Goal: Task Accomplishment & Management: Use online tool/utility

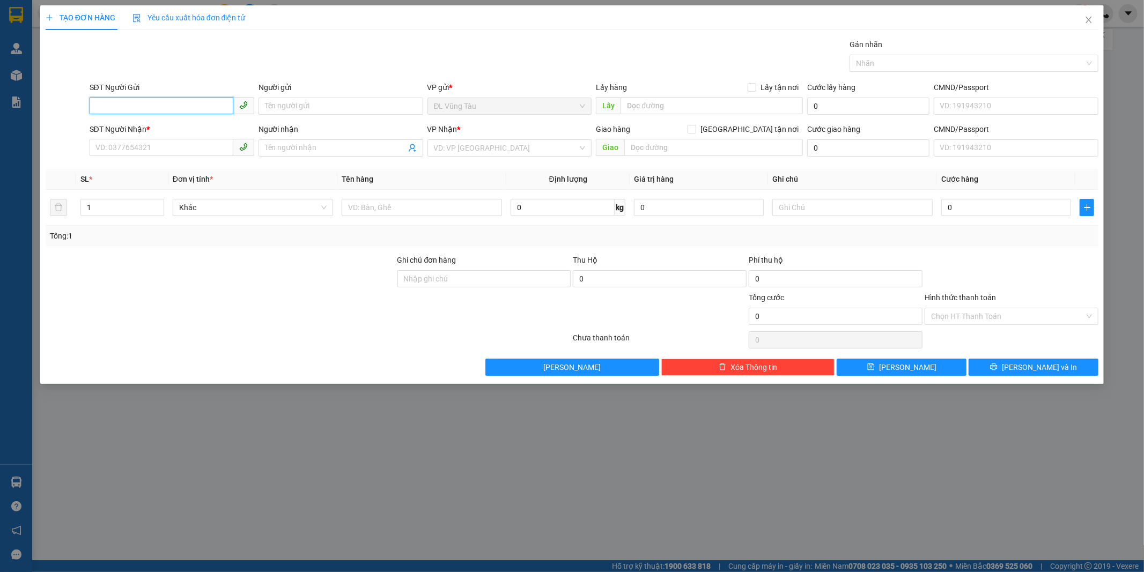
click at [150, 106] on input "SĐT Người Gửi" at bounding box center [162, 105] width 144 height 17
type input "0347051294"
click at [165, 122] on div "0347051294 - HUẾ" at bounding box center [172, 128] width 152 height 12
type input "HUẾ"
type input "0986792596"
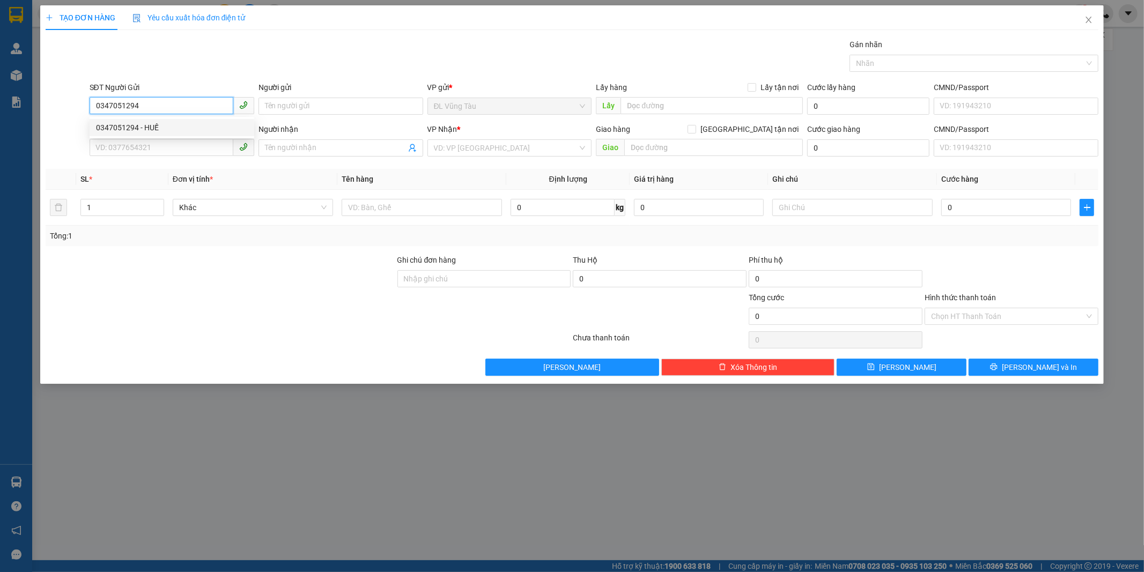
type input "ANH TRUNG ( BẾP NAM HẢI )"
type input "0347051294"
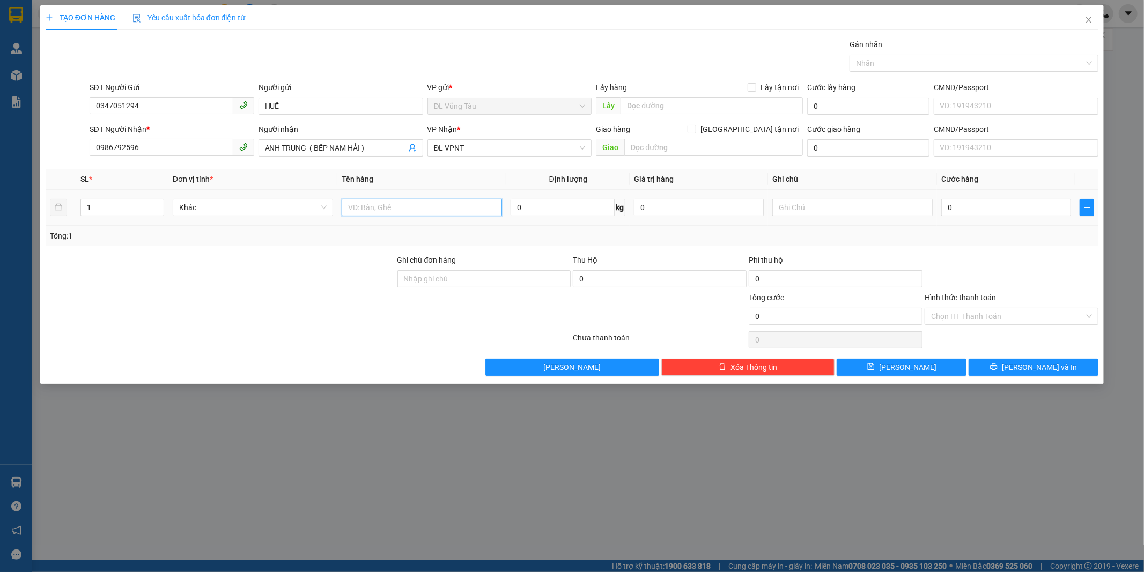
click at [405, 205] on input "text" at bounding box center [422, 207] width 160 height 17
type input "1TG"
click at [1037, 211] on input "0" at bounding box center [1007, 207] width 130 height 17
type input "8"
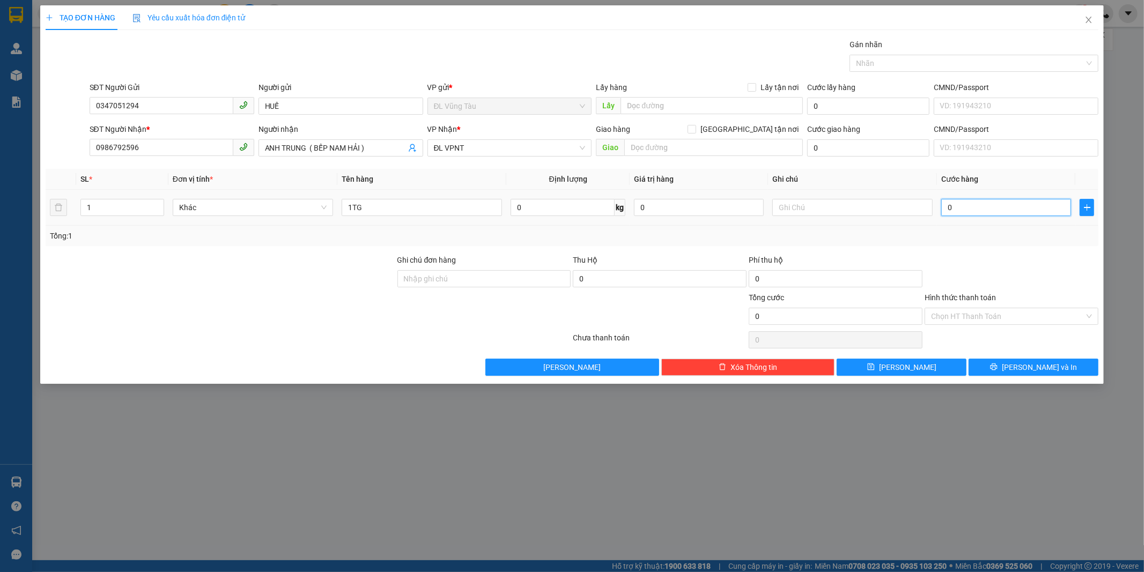
type input "8"
type input "80"
type input "800"
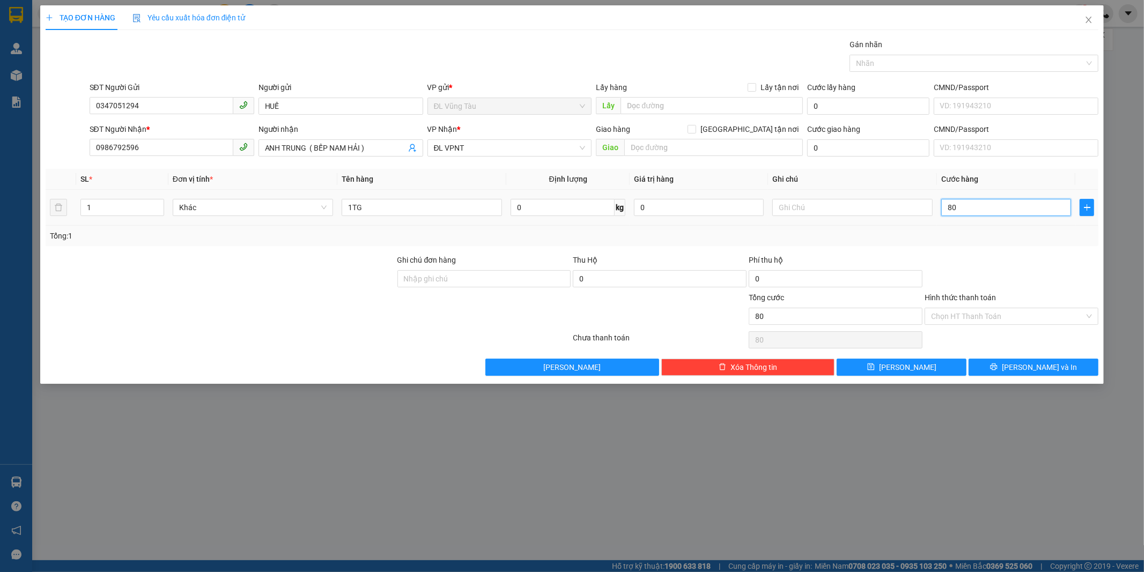
type input "800"
type input "8.000"
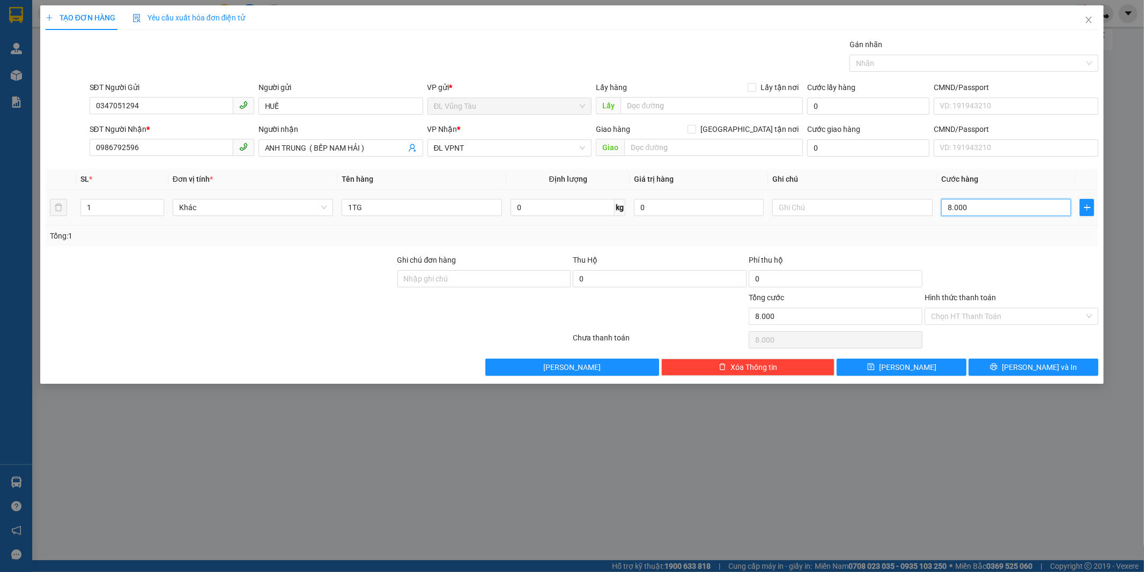
type input "80.000"
click at [998, 271] on div at bounding box center [1012, 273] width 176 height 38
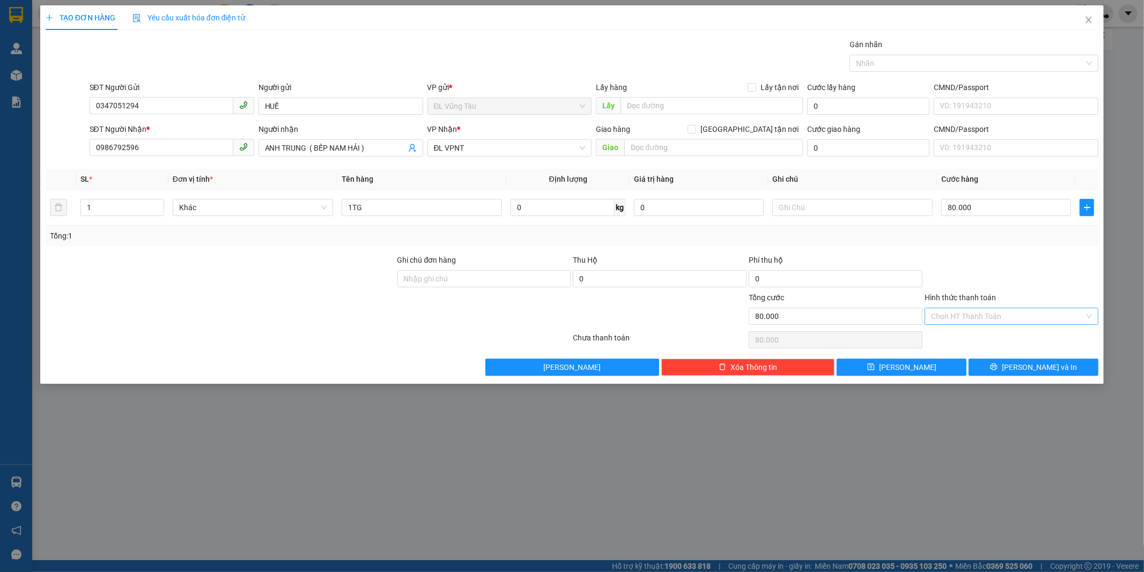
click at [996, 317] on input "Hình thức thanh toán" at bounding box center [1007, 316] width 153 height 16
drag, startPoint x: 1022, startPoint y: 271, endPoint x: 1009, endPoint y: 288, distance: 21.0
click at [1023, 271] on div at bounding box center [1012, 273] width 176 height 38
click at [1002, 369] on button "[PERSON_NAME] và In" at bounding box center [1034, 367] width 130 height 17
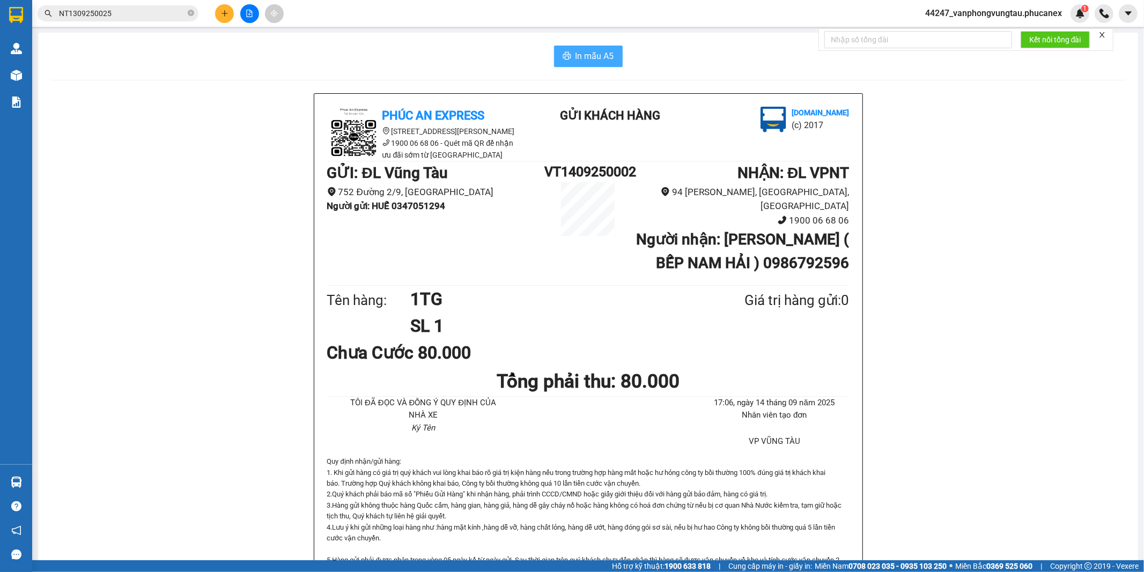
click at [586, 60] on span "In mẫu A5" at bounding box center [595, 55] width 39 height 13
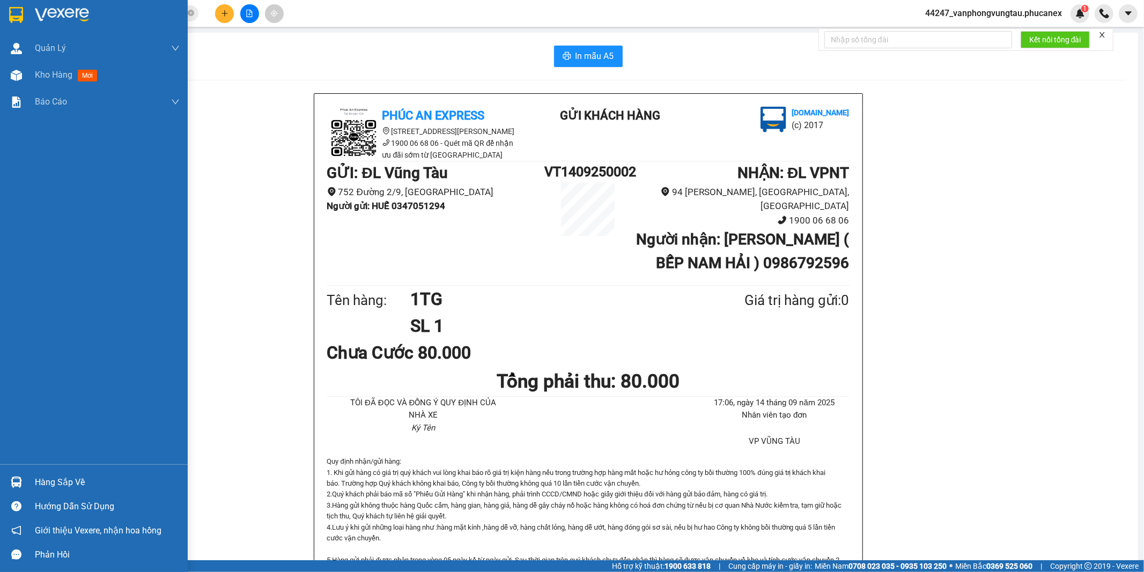
click at [21, 11] on img at bounding box center [16, 15] width 14 height 16
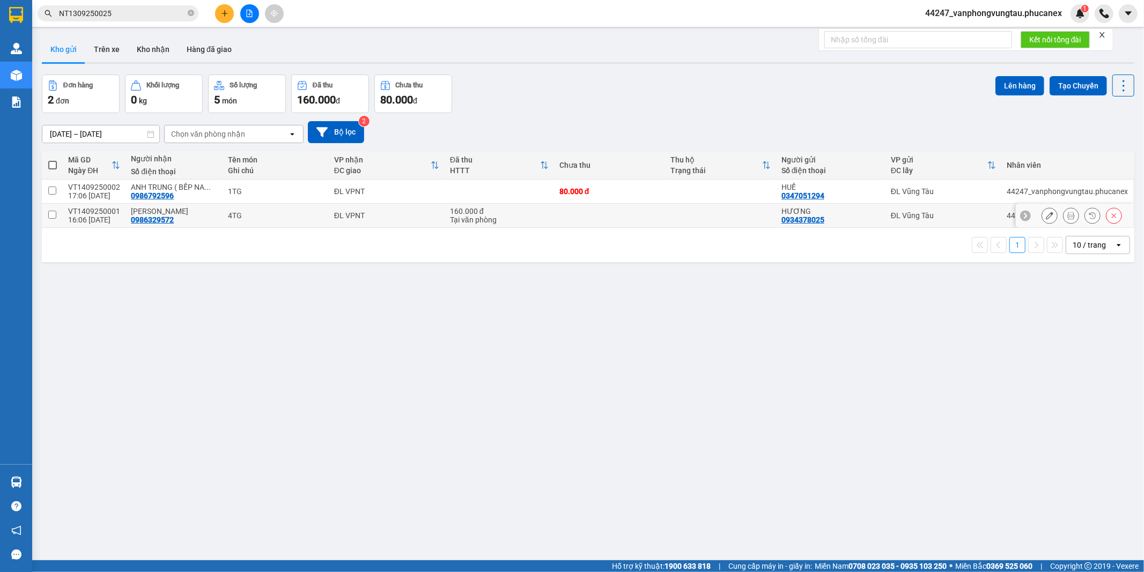
click at [47, 216] on td at bounding box center [52, 216] width 21 height 24
checkbox input "true"
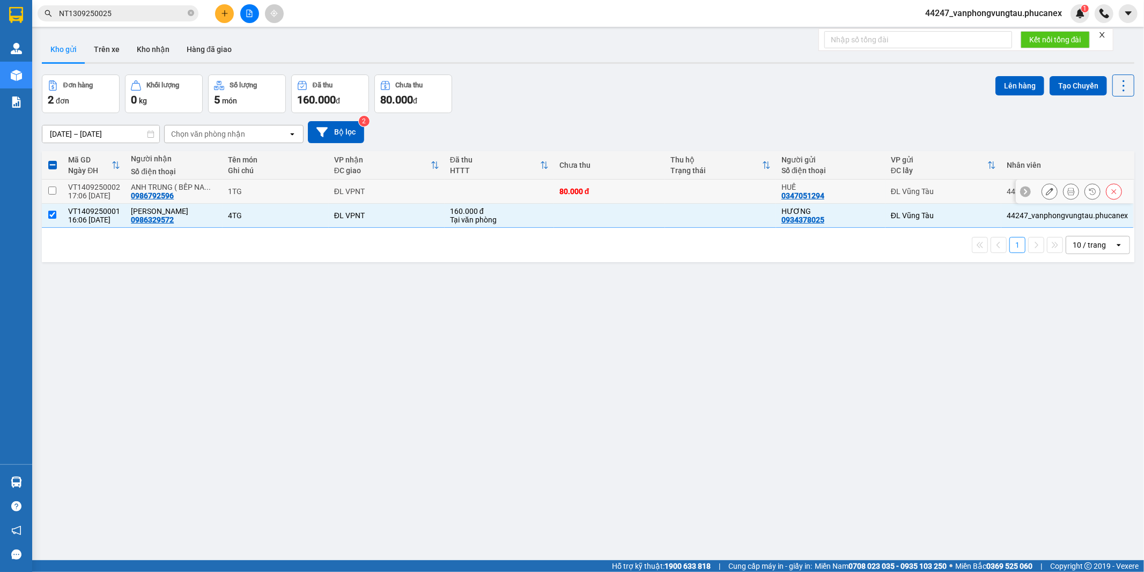
click at [50, 192] on input "checkbox" at bounding box center [52, 191] width 8 height 8
checkbox input "true"
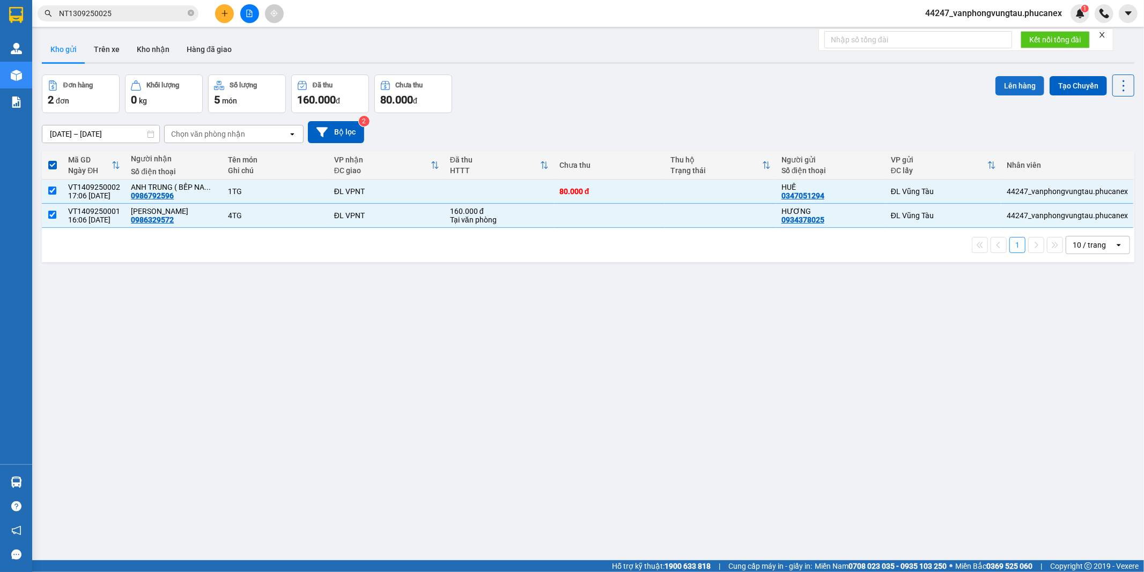
click at [1012, 83] on button "Lên hàng" at bounding box center [1020, 85] width 49 height 19
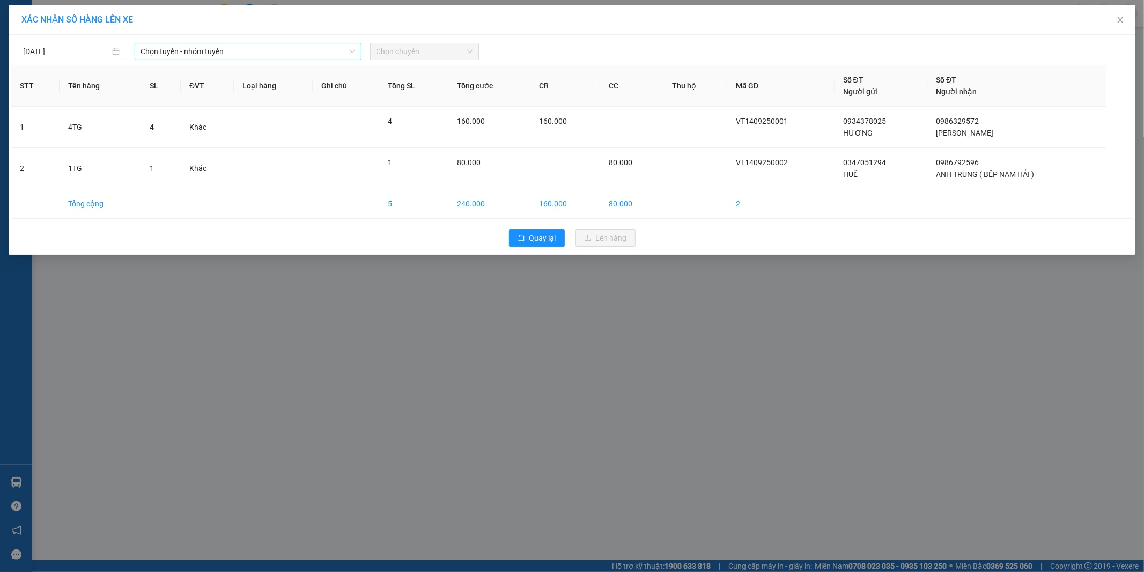
click at [195, 51] on span "Chọn tuyến - nhóm tuyến" at bounding box center [248, 51] width 214 height 16
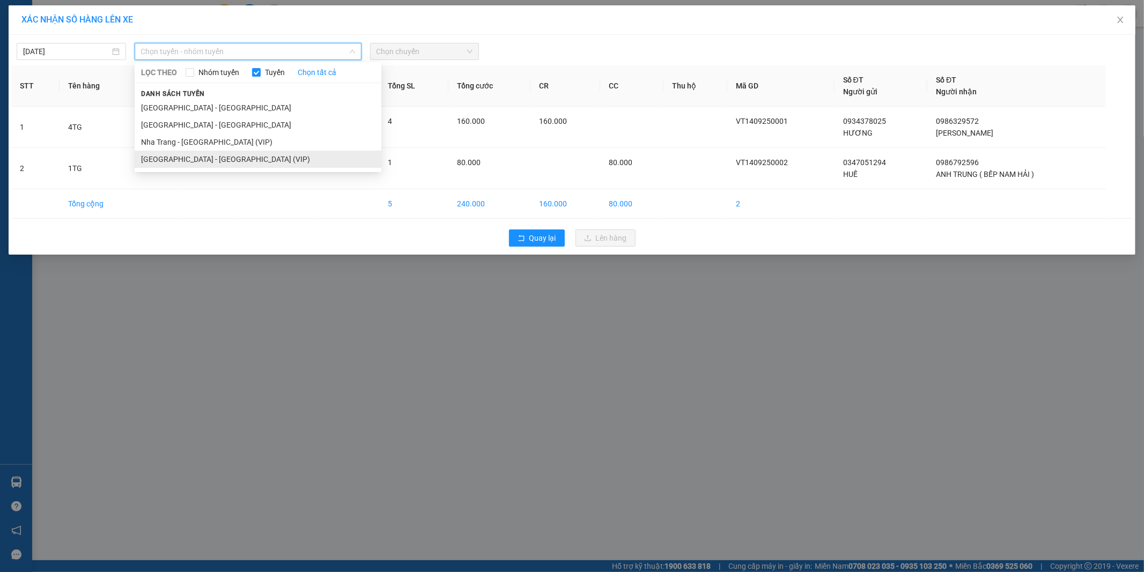
click at [189, 158] on li "[GEOGRAPHIC_DATA] - [GEOGRAPHIC_DATA] (VIP)" at bounding box center [258, 159] width 247 height 17
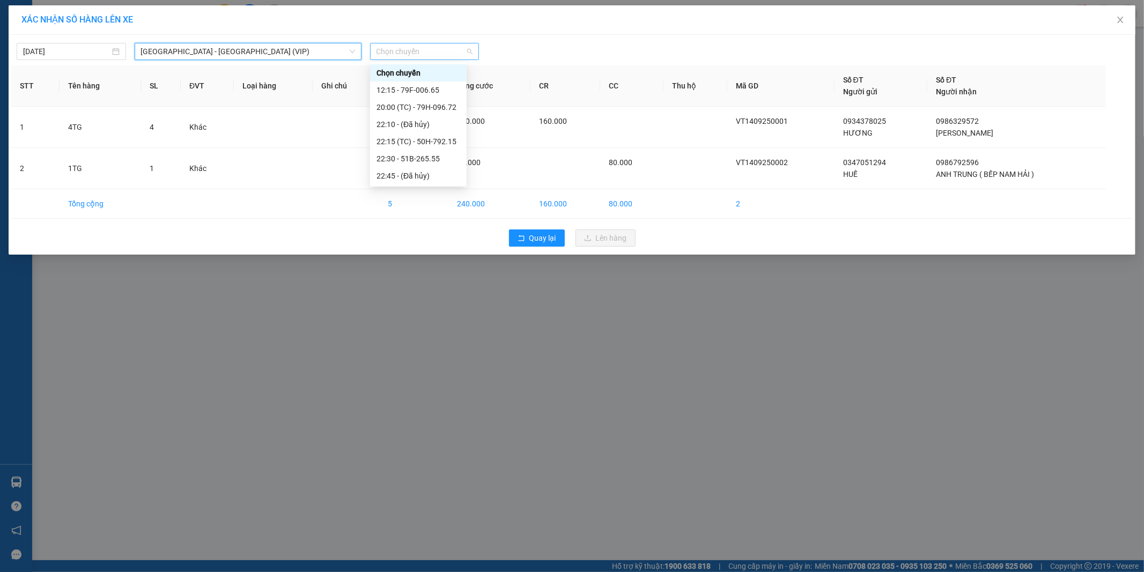
click at [394, 52] on span "Chọn chuyến" at bounding box center [425, 51] width 97 height 16
click at [416, 157] on div "22:30 - 51B-265.55" at bounding box center [419, 159] width 84 height 12
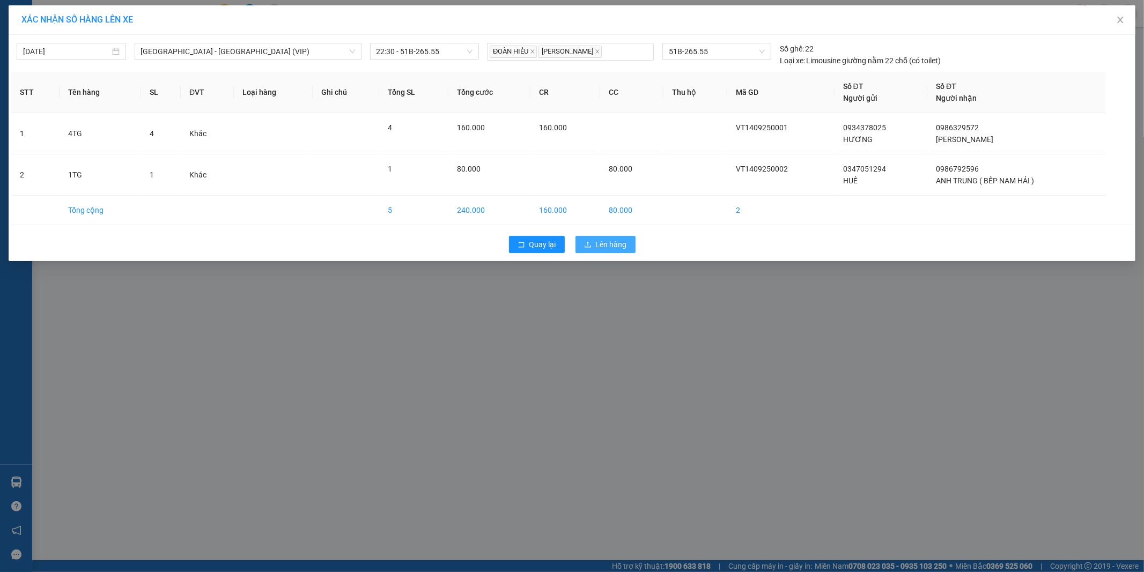
click at [620, 251] on button "Lên hàng" at bounding box center [606, 244] width 60 height 17
